Goal: Share content: Share content

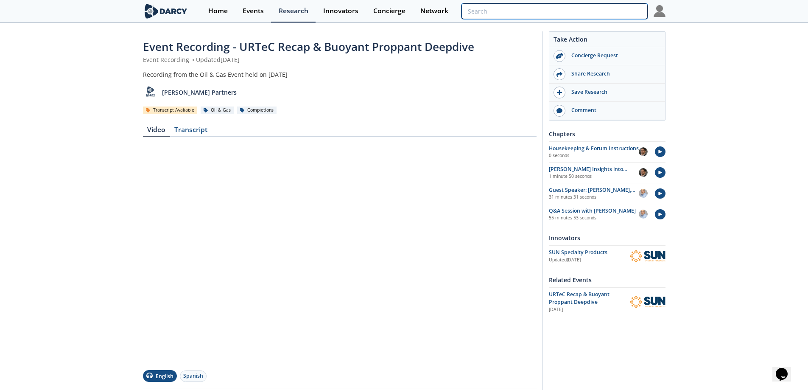
click at [596, 15] on input "search" at bounding box center [554, 11] width 186 height 16
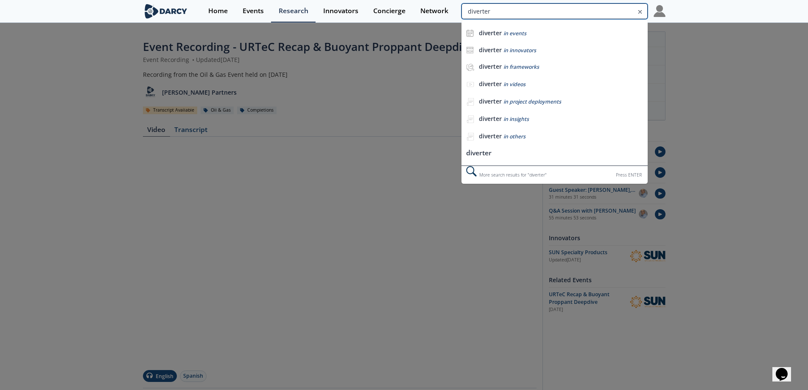
type input "diverter"
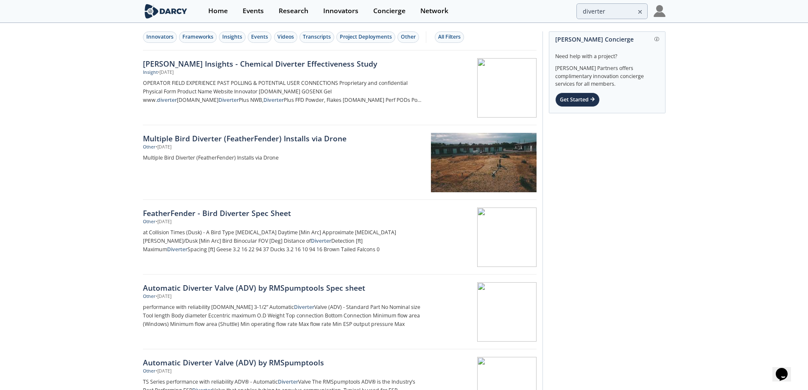
drag, startPoint x: 581, startPoint y: 1, endPoint x: 691, endPoint y: 154, distance: 188.3
click at [301, 62] on div "[PERSON_NAME] Insights - Chemical Diverter Effectiveness Study" at bounding box center [283, 63] width 281 height 11
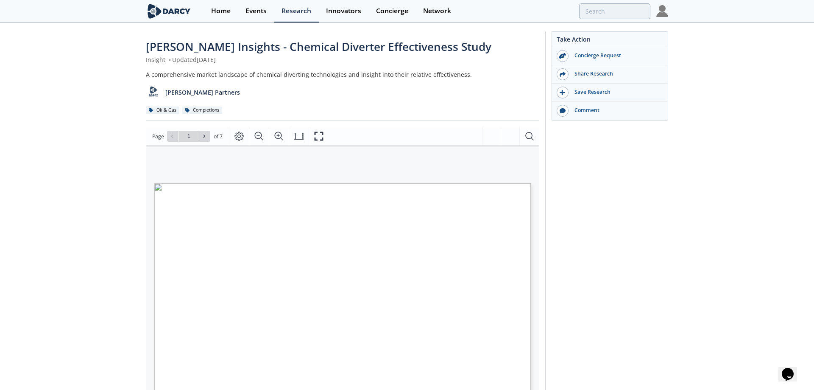
type input "2"
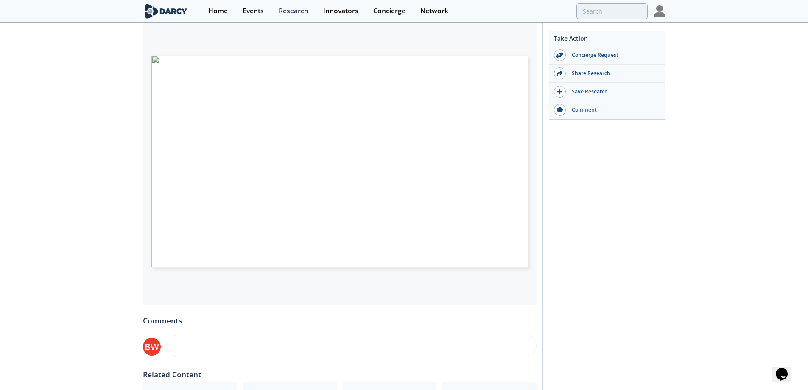
scroll to position [127, 0]
click at [574, 172] on div "Take Action Concierge Request Share Research Save Research Comment" at bounding box center [603, 193] width 123 height 579
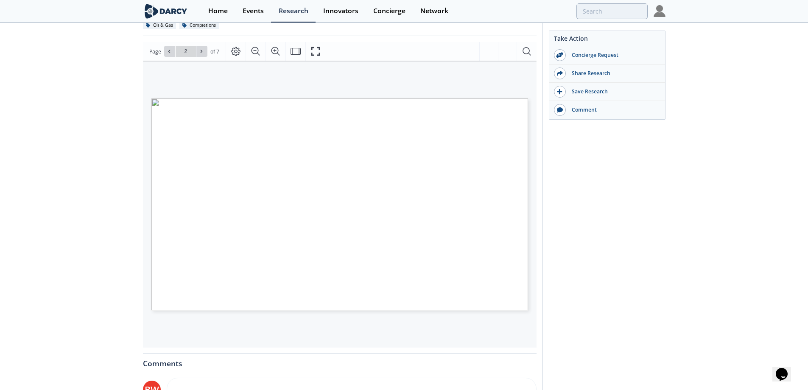
scroll to position [42, 0]
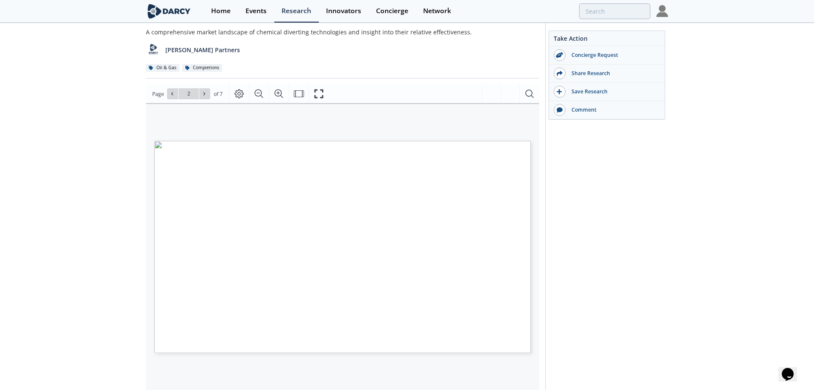
click at [370, 204] on span "Page 2" at bounding box center [533, 375] width 753 height 360
click at [205, 94] on icon at bounding box center [204, 93] width 5 height 5
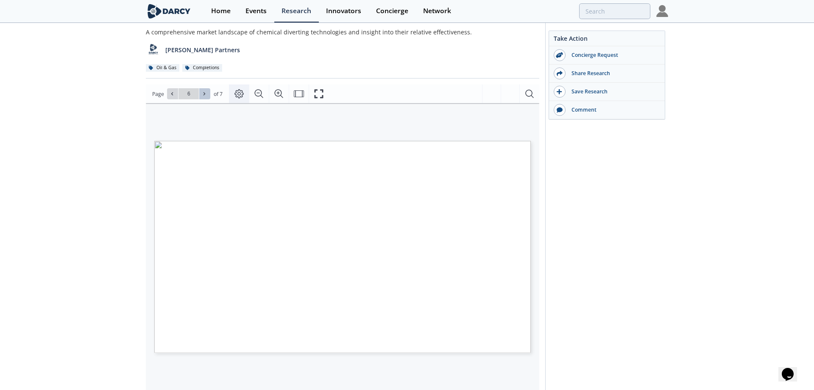
click at [235, 95] on icon "Page Layout" at bounding box center [239, 94] width 10 height 10
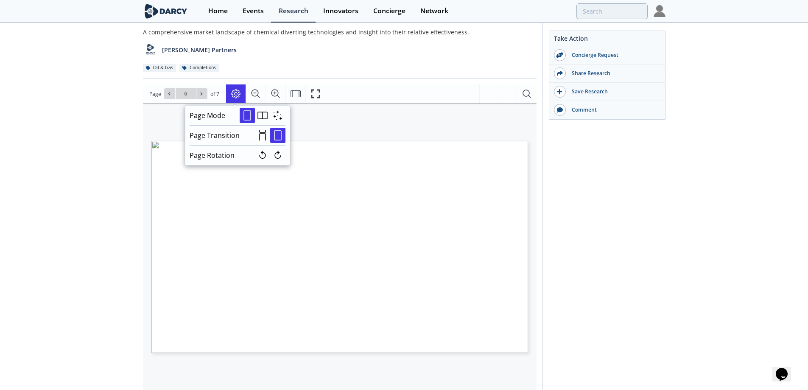
click at [251, 62] on div "A comprehensive market landscape of chemical diverting technologies and insight…" at bounding box center [340, 50] width 394 height 45
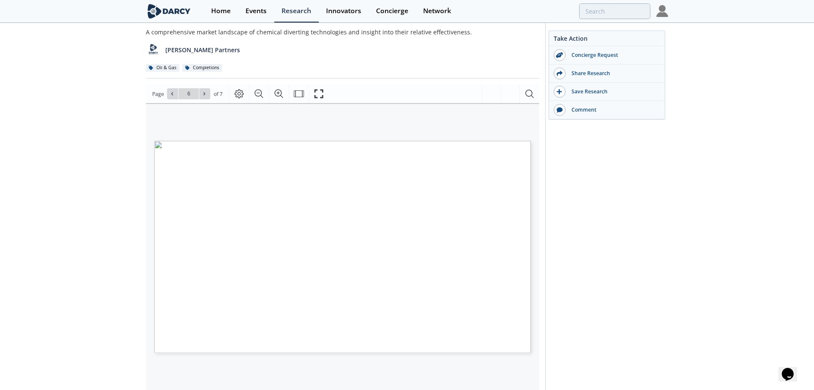
drag, startPoint x: 325, startPoint y: 195, endPoint x: 267, endPoint y: 133, distance: 84.6
click at [267, 133] on div "Proprietary and confidential Used Successfully Used Unsuccessfully Used – Incon…" at bounding box center [338, 213] width 385 height 221
click at [239, 93] on icon "Page Layout" at bounding box center [239, 93] width 9 height 9
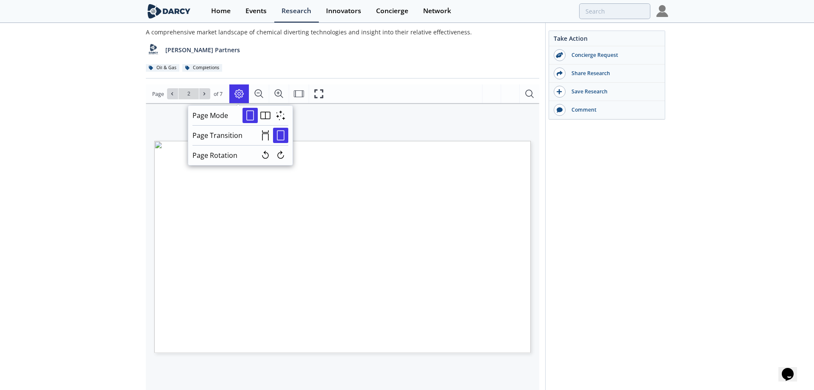
click at [239, 93] on icon "Page Layout" at bounding box center [239, 93] width 9 height 9
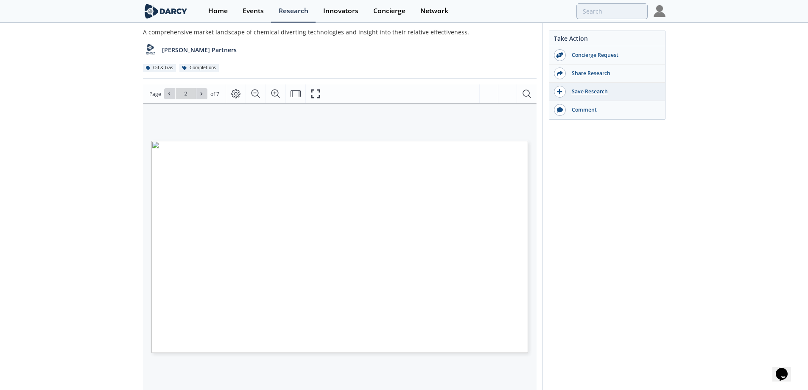
click at [592, 88] on div "Save Research" at bounding box center [613, 92] width 95 height 8
click at [239, 92] on icon "Page Layout" at bounding box center [239, 93] width 9 height 9
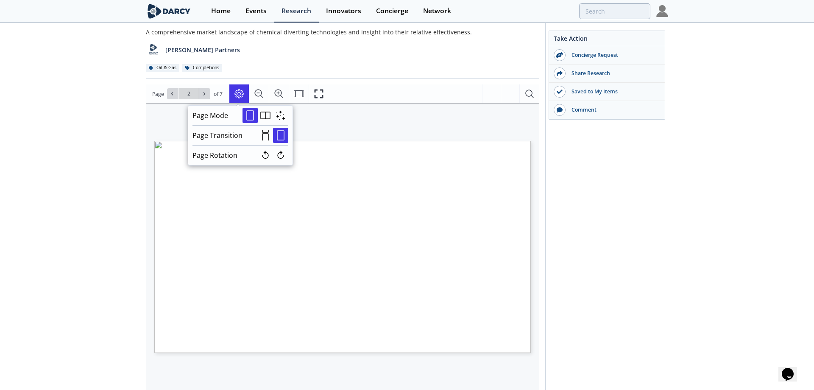
click at [239, 92] on icon "Page Layout" at bounding box center [239, 93] width 9 height 9
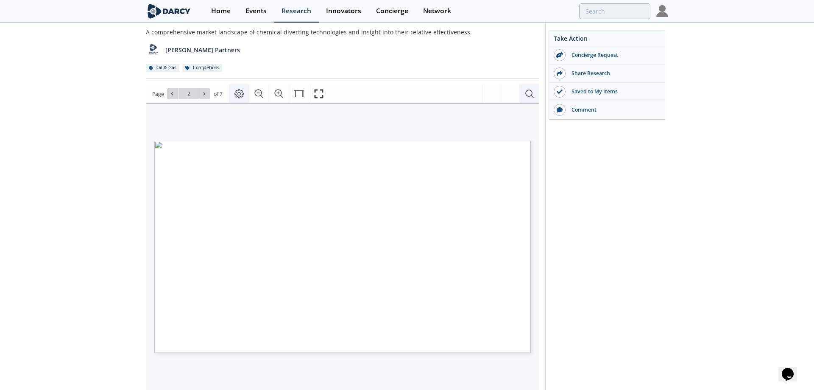
click at [526, 90] on icon "Search Document" at bounding box center [530, 94] width 10 height 10
click at [343, 134] on div "Proprietary and confidential Study Notes CHEMICAL DIVERSION EFFECTIVENESS STUDY…" at bounding box center [338, 213] width 385 height 221
click at [403, 55] on div "[PERSON_NAME] Partners" at bounding box center [340, 46] width 394 height 21
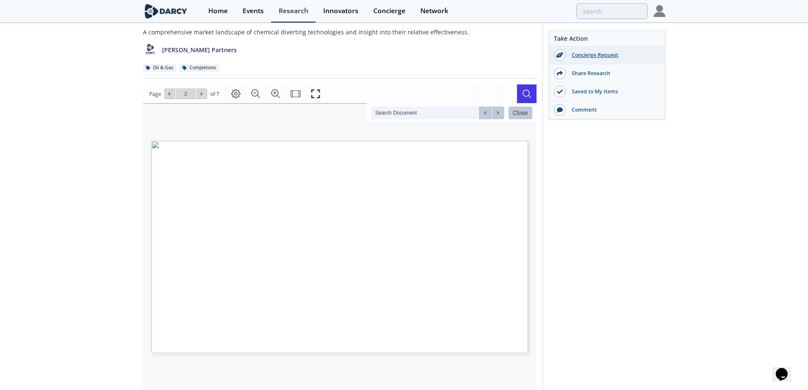
click at [589, 57] on div "Concierge Request" at bounding box center [613, 55] width 95 height 8
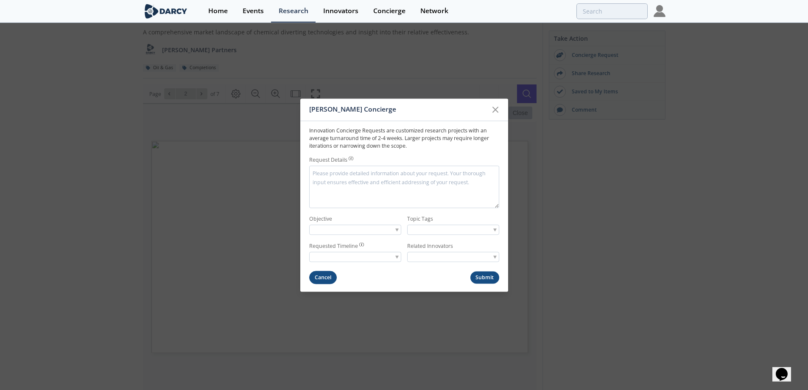
click at [324, 279] on button "Cancel" at bounding box center [323, 277] width 28 height 13
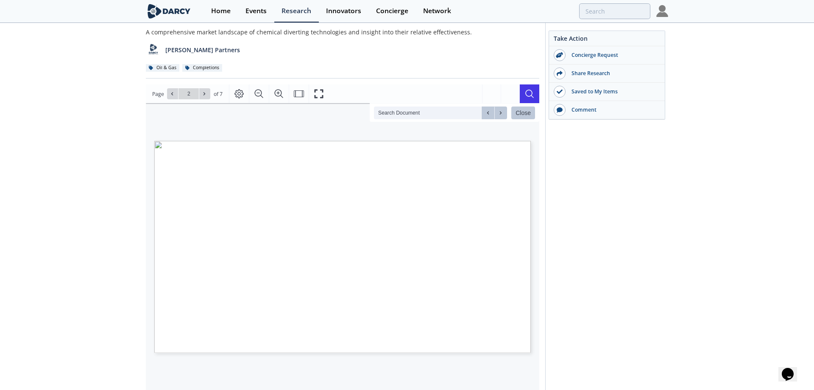
type input "1"
click at [238, 99] on icon "Page Layout" at bounding box center [239, 94] width 10 height 10
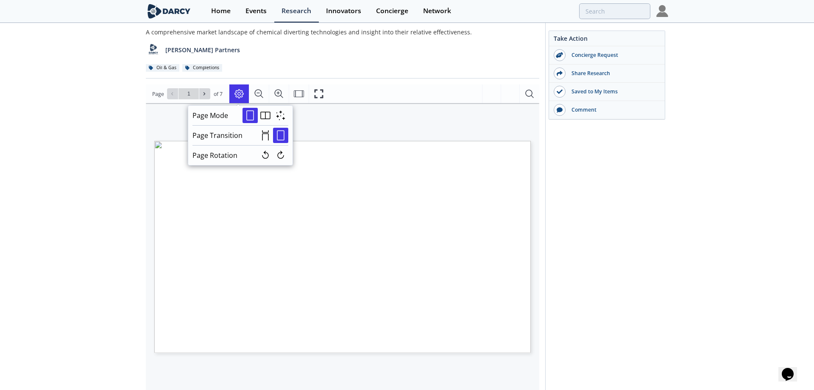
click at [219, 96] on span "of 7" at bounding box center [218, 94] width 9 height 8
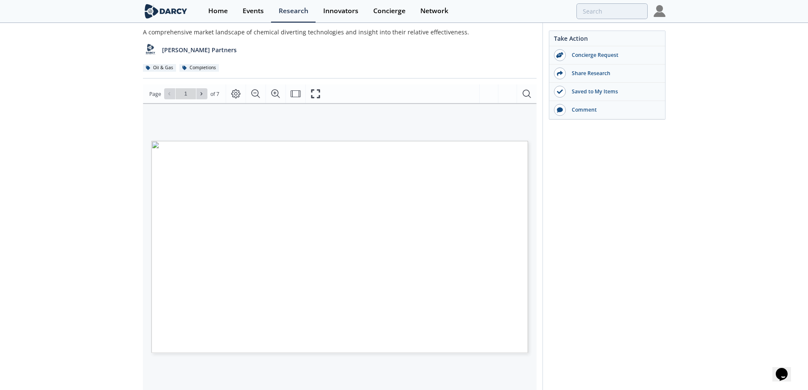
scroll to position [0, 0]
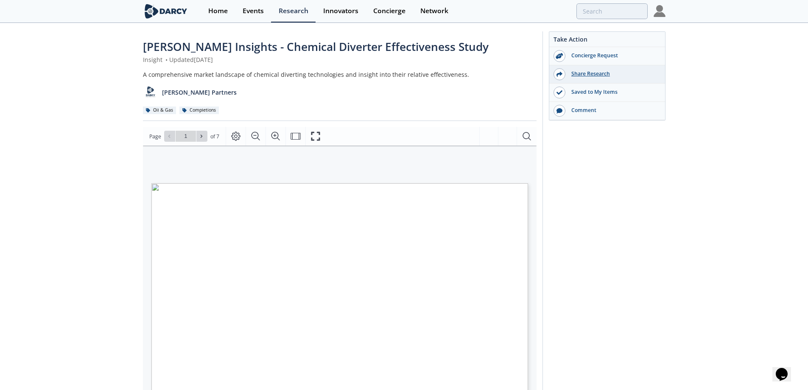
click at [600, 75] on div "Share Research" at bounding box center [612, 74] width 95 height 8
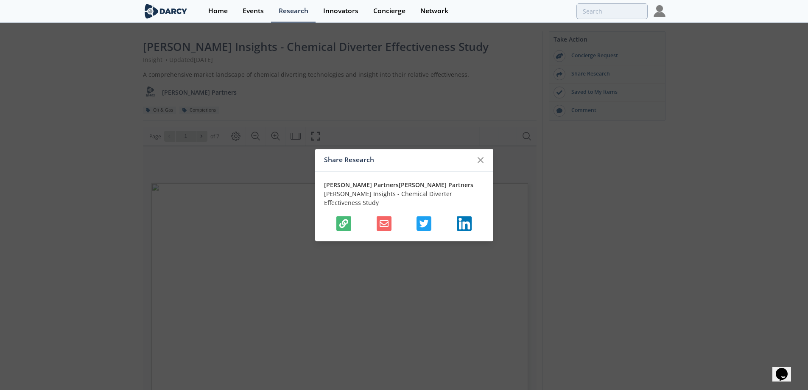
click at [340, 219] on icon "button" at bounding box center [343, 223] width 9 height 9
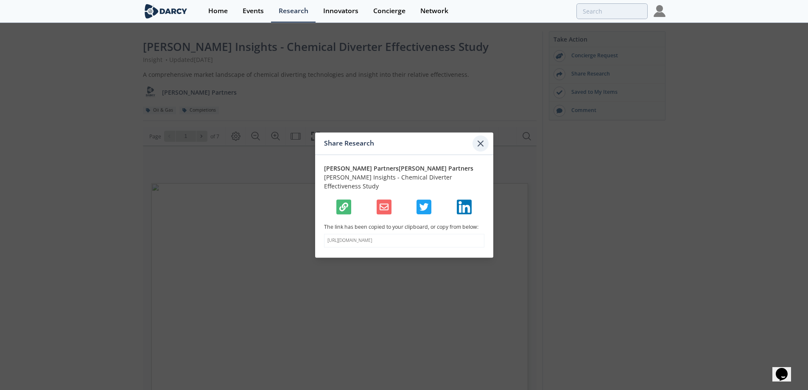
click at [477, 146] on icon at bounding box center [480, 143] width 10 height 10
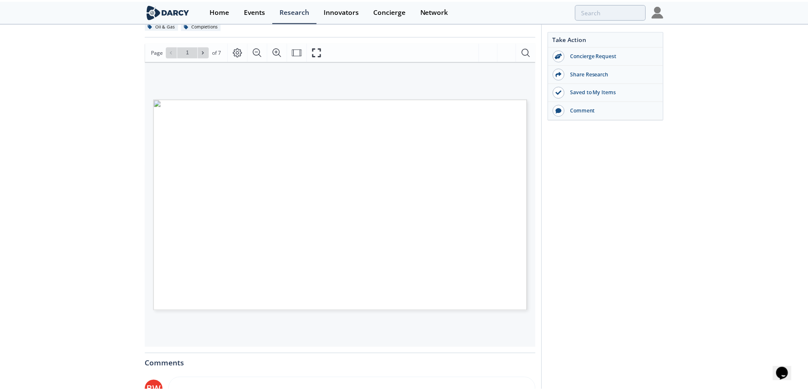
scroll to position [83, 0]
drag, startPoint x: 225, startPoint y: 197, endPoint x: 193, endPoint y: 190, distance: 32.5
click at [193, 190] on span "Page 1" at bounding box center [541, 345] width 753 height 360
click at [237, 56] on icon "Page Layout" at bounding box center [239, 53] width 9 height 9
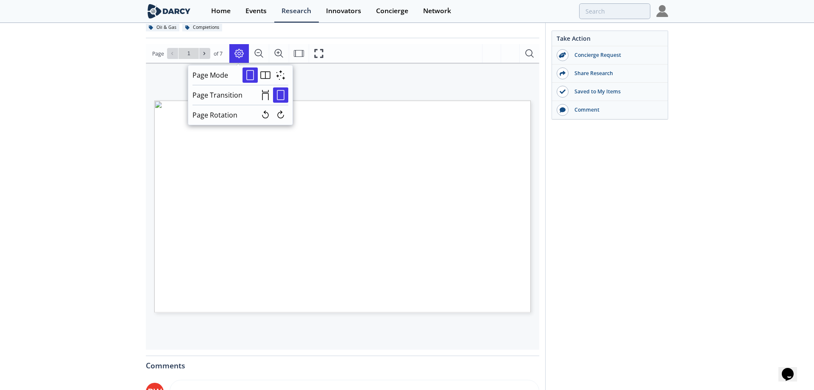
click at [358, 105] on div "Proprietary and confidential OIL & GAS [PERSON_NAME] INSIGHTS PDF INNOVATION CO…" at bounding box center [328, 199] width 348 height 196
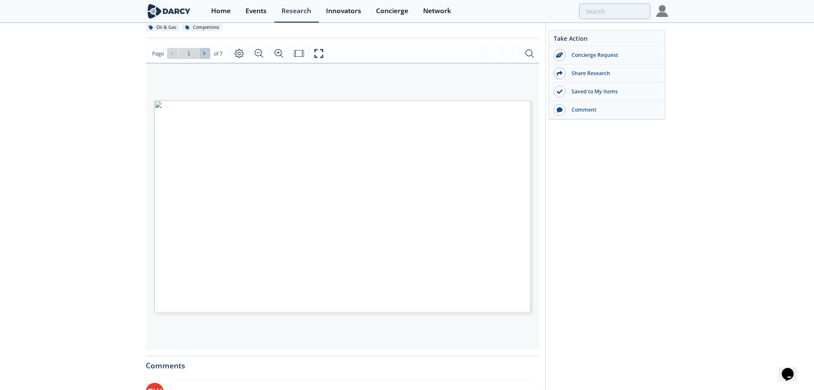
click at [207, 53] on span at bounding box center [205, 53] width 6 height 6
click at [203, 53] on icon at bounding box center [204, 53] width 5 height 5
click at [609, 73] on div "Share Research" at bounding box center [613, 74] width 95 height 8
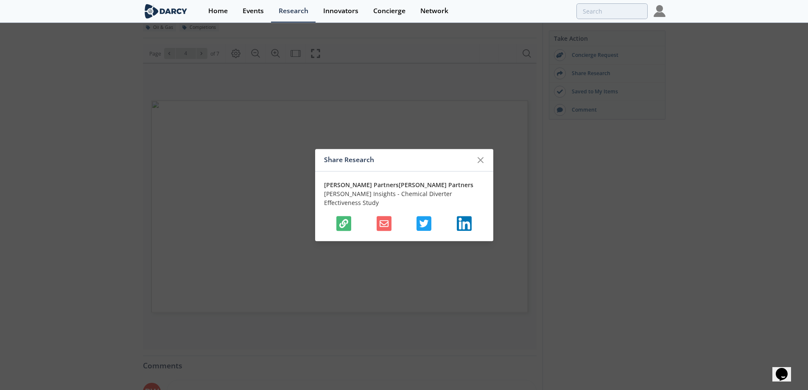
click at [336, 221] on div at bounding box center [404, 223] width 160 height 15
click at [339, 219] on icon "button" at bounding box center [343, 223] width 9 height 9
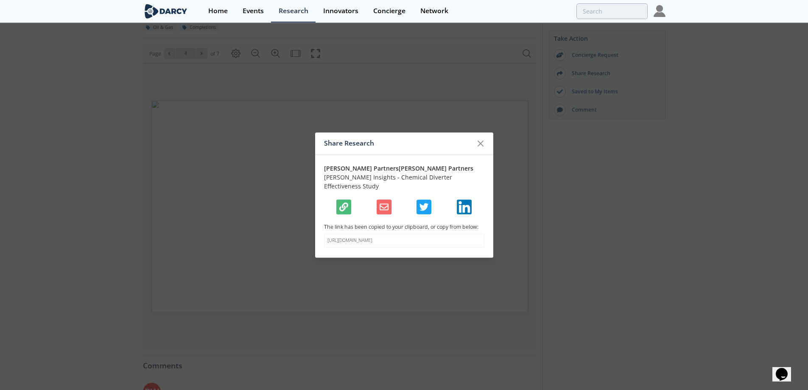
drag, startPoint x: 368, startPoint y: 239, endPoint x: 308, endPoint y: 229, distance: 60.5
click at [308, 229] on div "Share Research [PERSON_NAME] Partners [PERSON_NAME] Partners [PERSON_NAME] Insi…" at bounding box center [404, 195] width 808 height 390
click at [308, 229] on span "Page 4" at bounding box center [563, 295] width 747 height 360
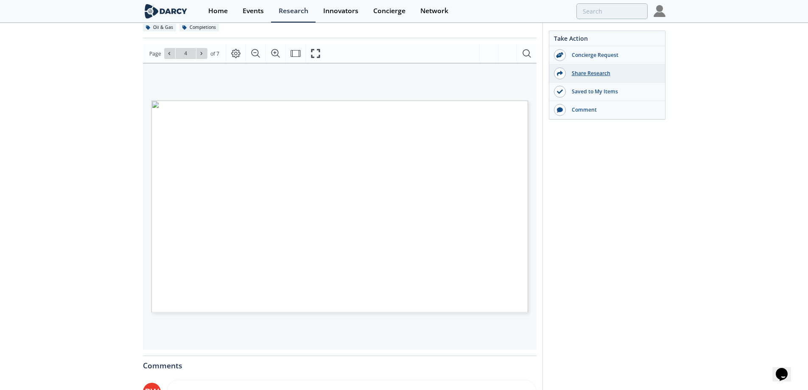
click at [586, 67] on div "Share Research" at bounding box center [607, 73] width 116 height 18
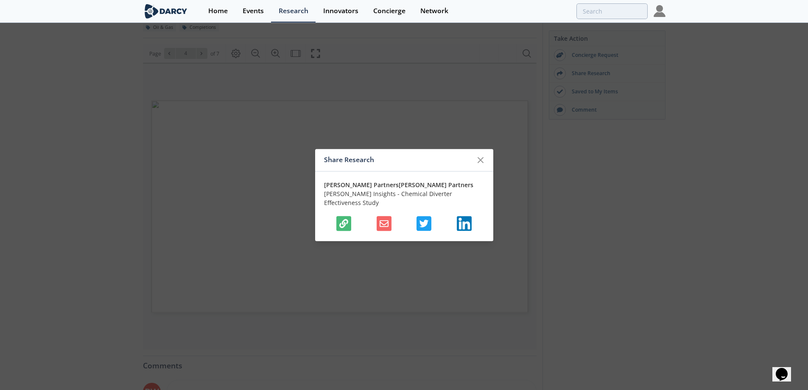
click at [341, 219] on icon "button" at bounding box center [343, 223] width 9 height 9
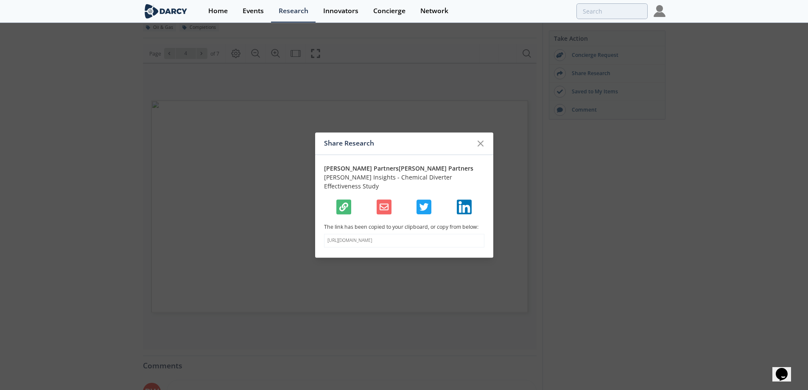
drag, startPoint x: 359, startPoint y: 240, endPoint x: 326, endPoint y: 235, distance: 33.4
click at [326, 235] on div "[URL][DOMAIN_NAME]" at bounding box center [404, 241] width 160 height 14
copy p "[URL][DOMAIN_NAME]"
click at [128, 82] on div "Share Research [PERSON_NAME] Partners [PERSON_NAME] Partners [PERSON_NAME] Insi…" at bounding box center [404, 195] width 808 height 390
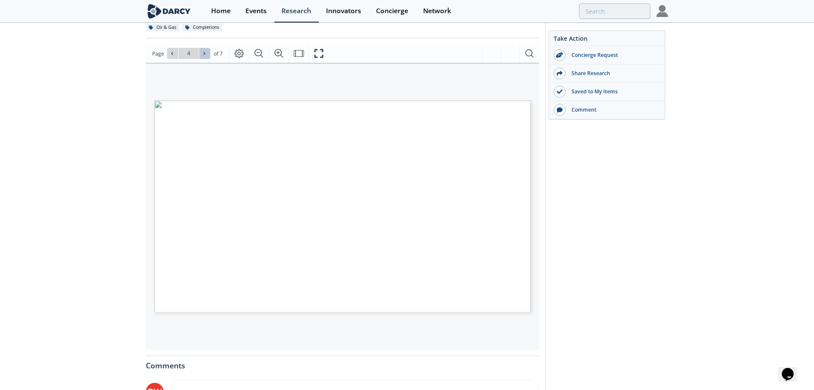
click at [208, 55] on button at bounding box center [204, 53] width 11 height 11
type input "7"
type input "diverter"
